Goal: Find contact information: Find contact information

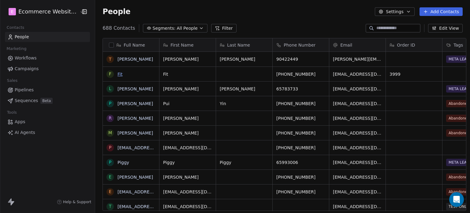
click at [118, 73] on link "Fit" at bounding box center [120, 74] width 5 height 5
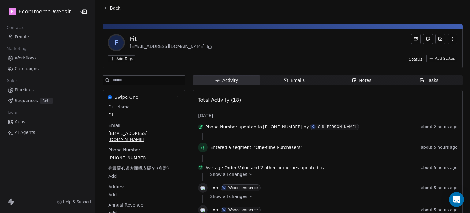
scroll to position [45, 0]
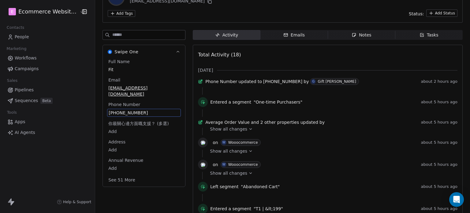
drag, startPoint x: 133, startPoint y: 150, endPoint x: 118, endPoint y: 149, distance: 15.6
click at [118, 149] on div "Full Name Fit Email [EMAIL_ADDRESS][DOMAIN_NAME] Phone Number [PHONE_NUMBER] 你最…" at bounding box center [144, 120] width 74 height 125
drag, startPoint x: 143, startPoint y: 108, endPoint x: 129, endPoint y: 100, distance: 15.5
click at [129, 101] on div "Phone Number [PHONE_NUMBER]" at bounding box center [144, 108] width 74 height 15
drag, startPoint x: 138, startPoint y: 103, endPoint x: 117, endPoint y: 103, distance: 21.7
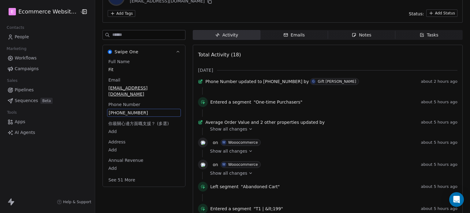
click at [117, 109] on div "[PHONE_NUMBER]" at bounding box center [144, 113] width 74 height 8
click at [135, 110] on span "[PHONE_NUMBER]" at bounding box center [144, 113] width 71 height 6
drag, startPoint x: 135, startPoint y: 104, endPoint x: 104, endPoint y: 106, distance: 30.7
click at [104, 106] on div "**********" at bounding box center [137, 110] width 69 height 15
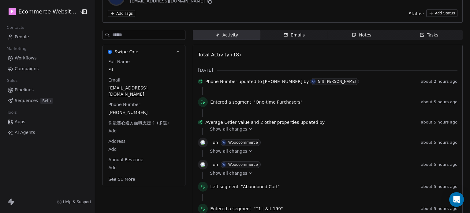
click at [197, 17] on html "E Ecommerce Website Builder Contacts People Marketing Workflows Campaigns Sales…" at bounding box center [235, 106] width 470 height 213
